Goal: Complete application form

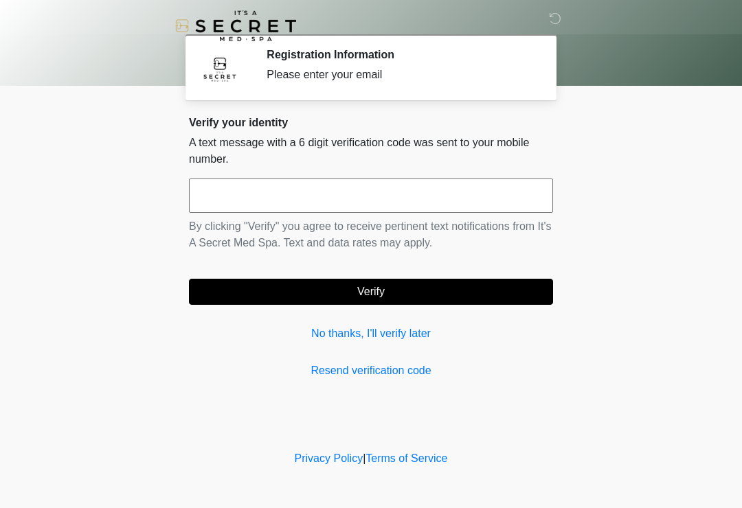
click at [328, 196] on input "text" at bounding box center [371, 196] width 364 height 34
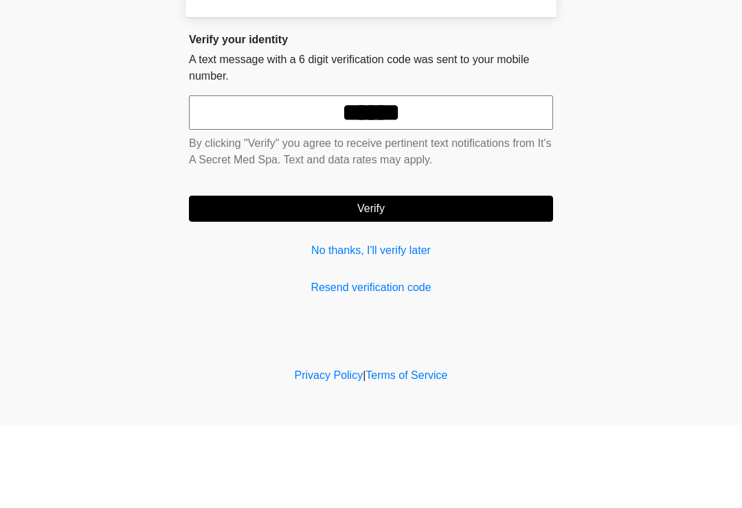
type input "******"
click at [464, 279] on button "Verify" at bounding box center [371, 292] width 364 height 26
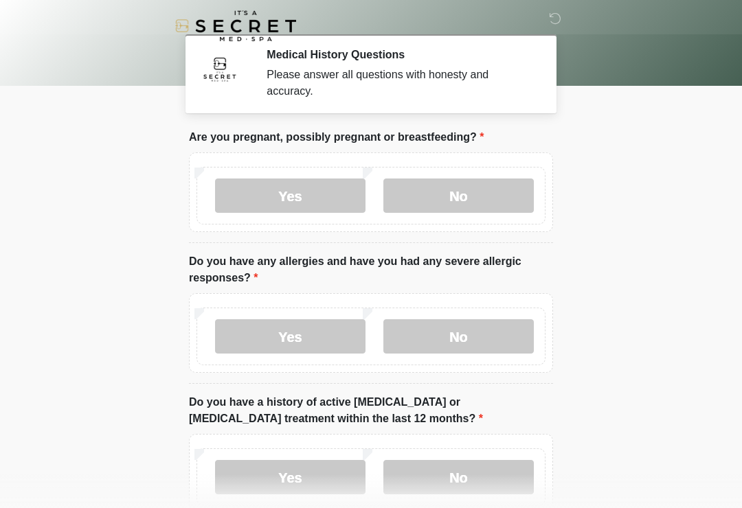
click at [461, 194] on label "No" at bounding box center [458, 196] width 150 height 34
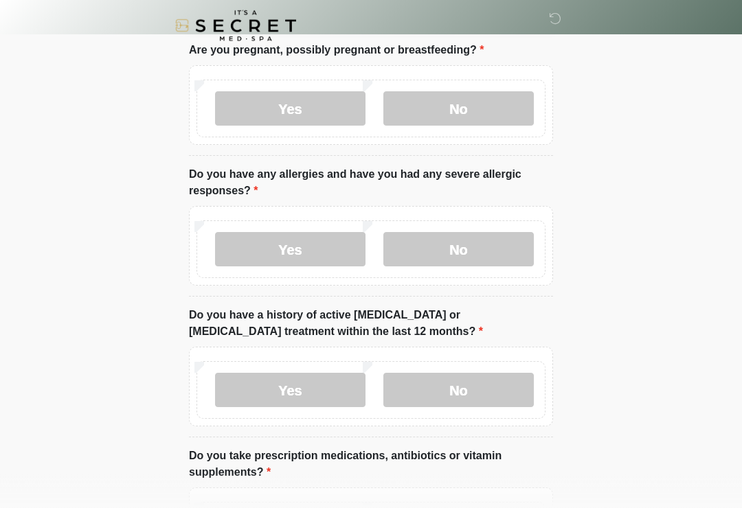
scroll to position [89, 0]
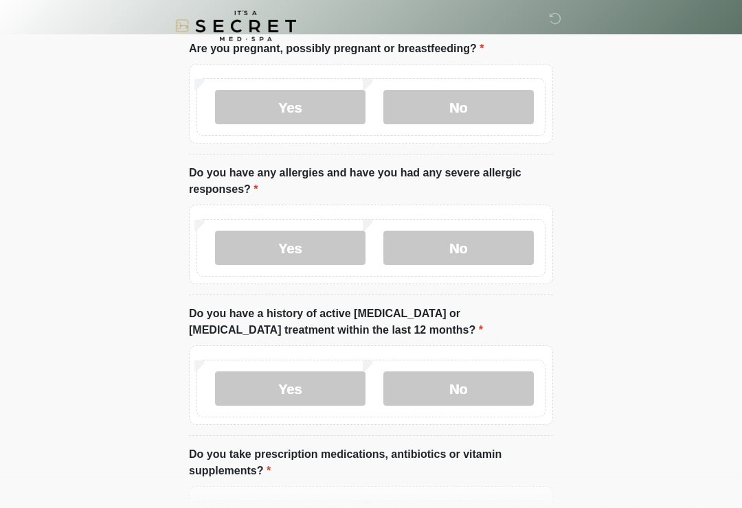
click at [497, 258] on label "No" at bounding box center [458, 248] width 150 height 34
click at [501, 387] on label "No" at bounding box center [458, 389] width 150 height 34
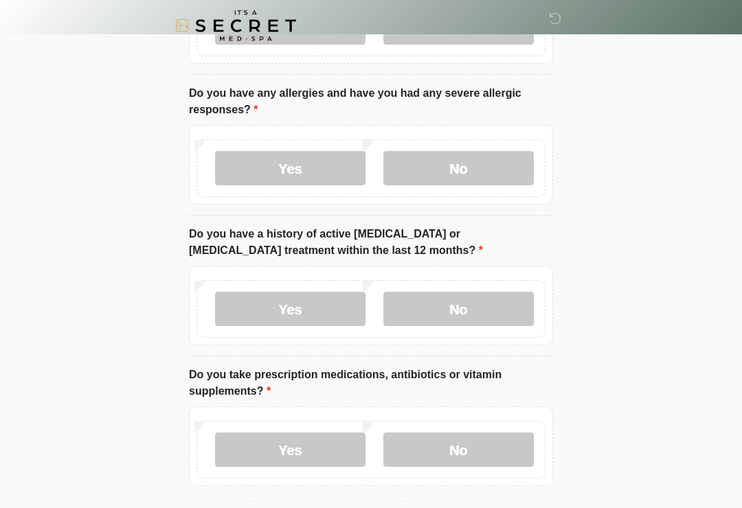
scroll to position [181, 0]
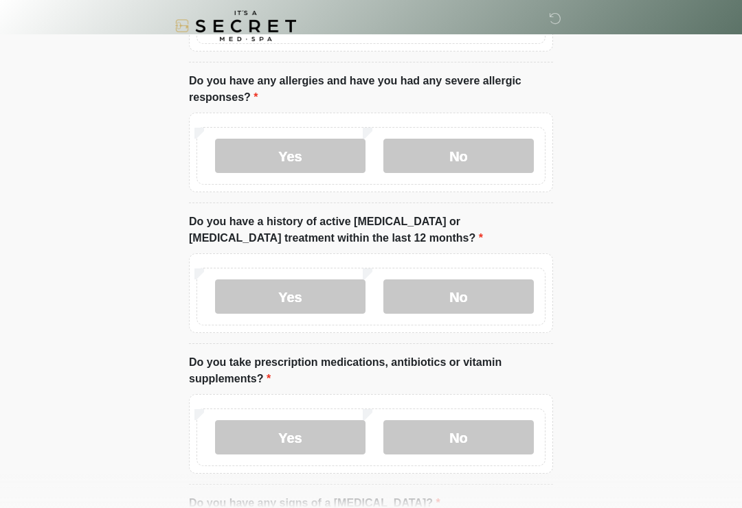
click at [504, 434] on label "No" at bounding box center [458, 437] width 150 height 34
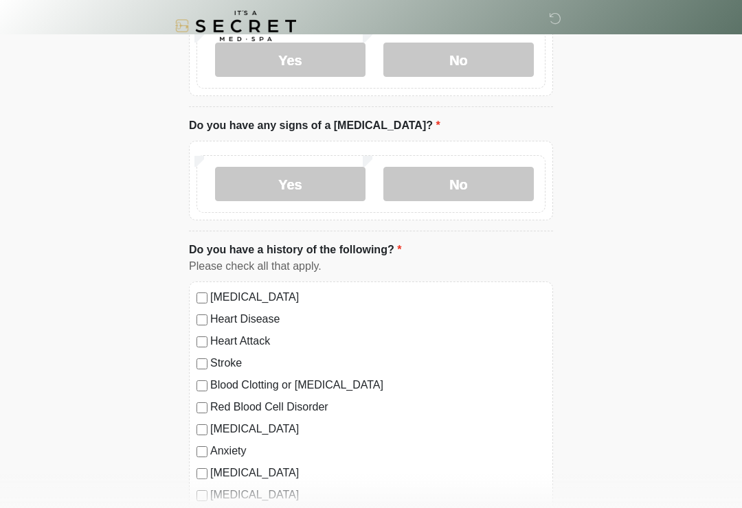
scroll to position [557, 0]
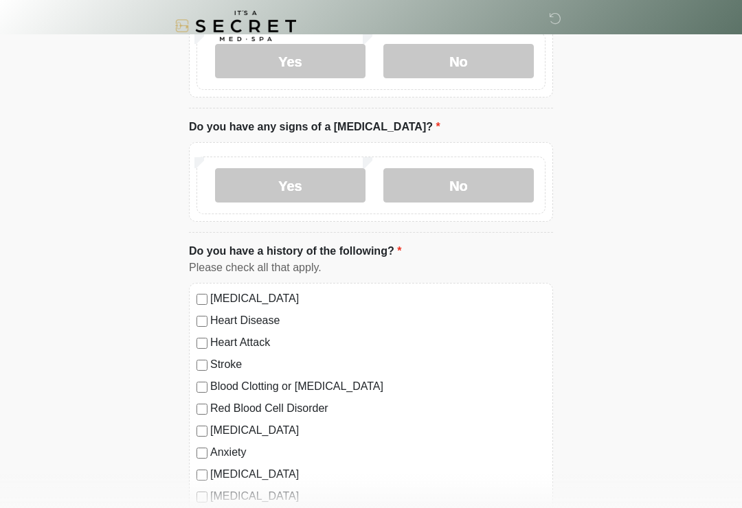
click at [510, 182] on label "No" at bounding box center [458, 185] width 150 height 34
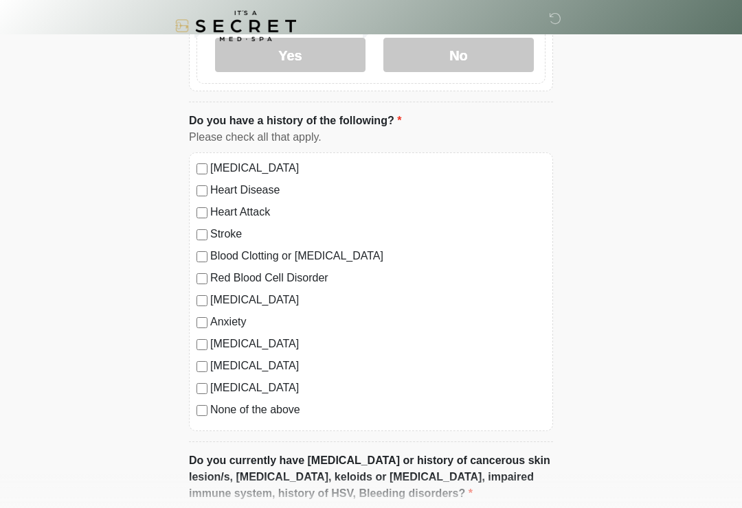
scroll to position [687, 0]
click at [200, 418] on div "High Blood Pressure Heart Disease Heart Attack Stroke Blood Clotting or Bleedin…" at bounding box center [371, 291] width 364 height 279
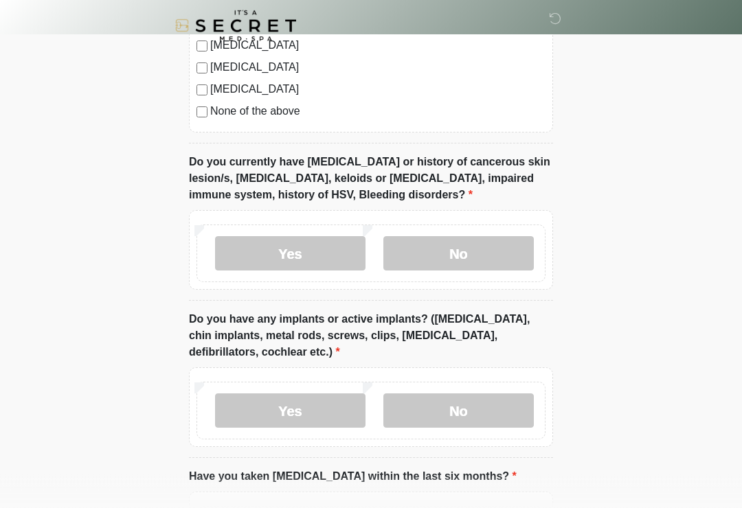
scroll to position [986, 0]
click at [485, 250] on label "No" at bounding box center [458, 253] width 150 height 34
click at [482, 402] on label "No" at bounding box center [458, 411] width 150 height 34
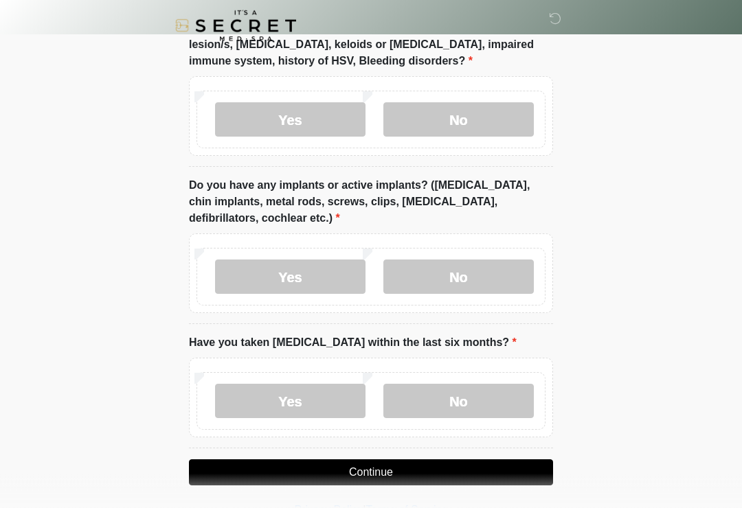
scroll to position [1148, 0]
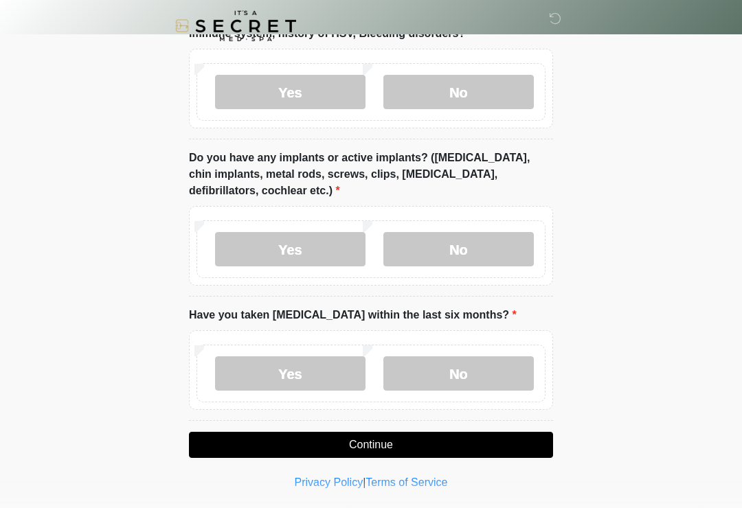
click at [492, 369] on label "No" at bounding box center [458, 373] width 150 height 34
click at [443, 436] on button "Continue" at bounding box center [371, 445] width 364 height 26
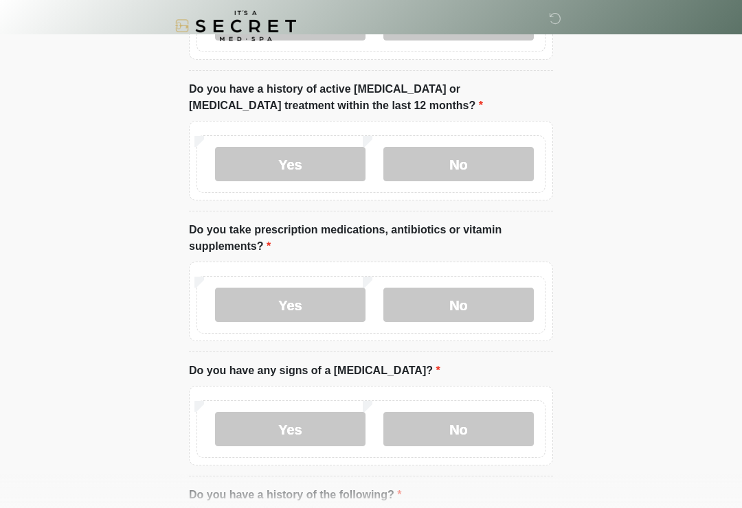
scroll to position [0, 0]
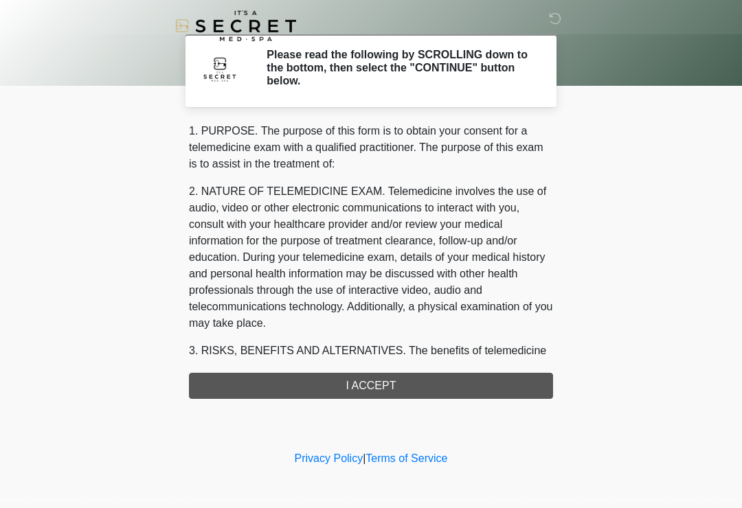
click at [497, 387] on div "1. PURPOSE. The purpose of this form is to obtain your consent for a telemedici…" at bounding box center [371, 261] width 364 height 276
click at [483, 385] on div "1. PURPOSE. The purpose of this form is to obtain your consent for a telemedici…" at bounding box center [371, 261] width 364 height 276
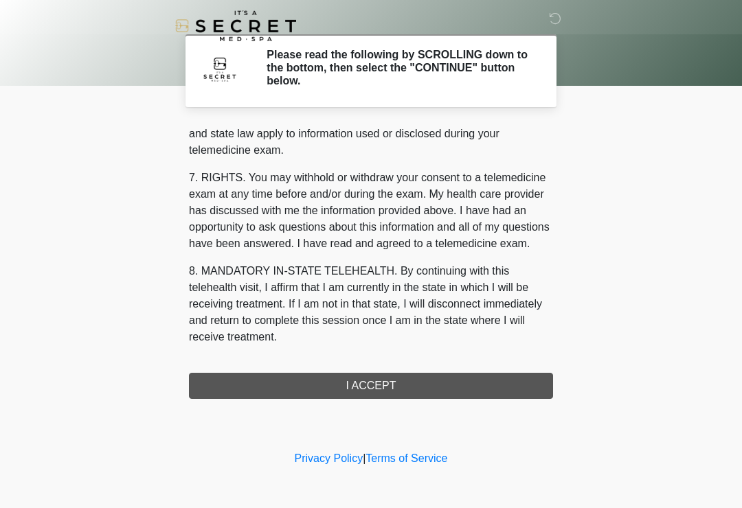
click at [402, 381] on div "1. PURPOSE. The purpose of this form is to obtain your consent for a telemedici…" at bounding box center [371, 261] width 364 height 276
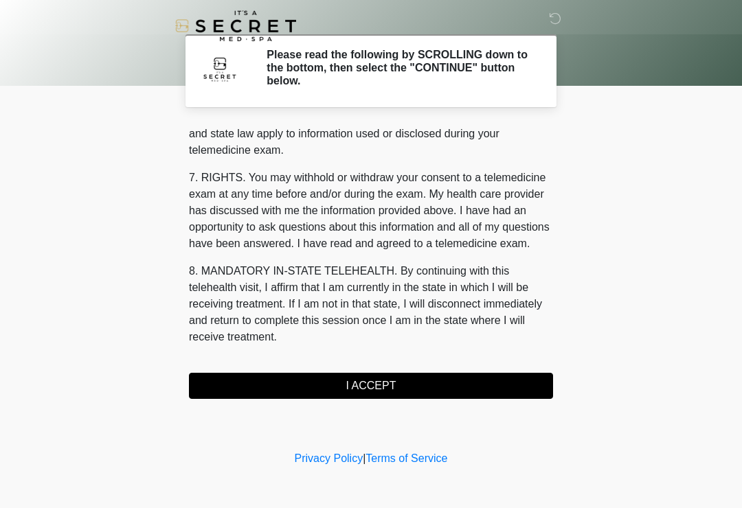
scroll to position [563, 0]
click at [388, 386] on button "I ACCEPT" at bounding box center [371, 386] width 364 height 26
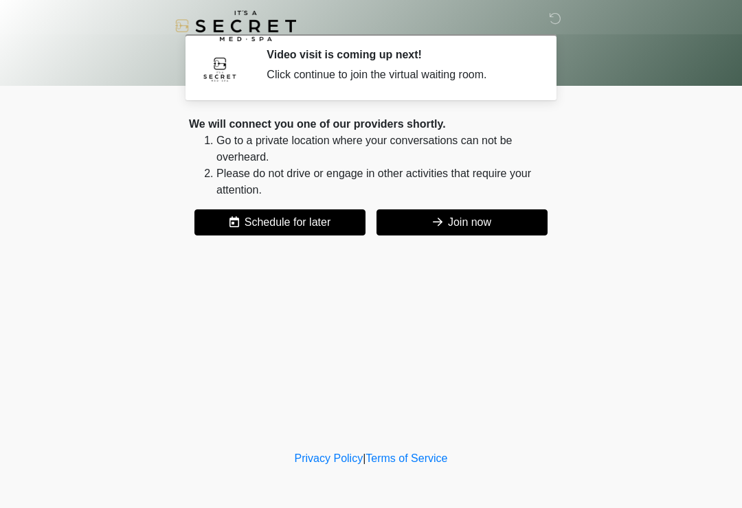
click at [486, 220] on button "Join now" at bounding box center [461, 222] width 171 height 26
click at [510, 225] on button "Join now" at bounding box center [461, 222] width 171 height 26
